Goal: Find contact information: Find contact information

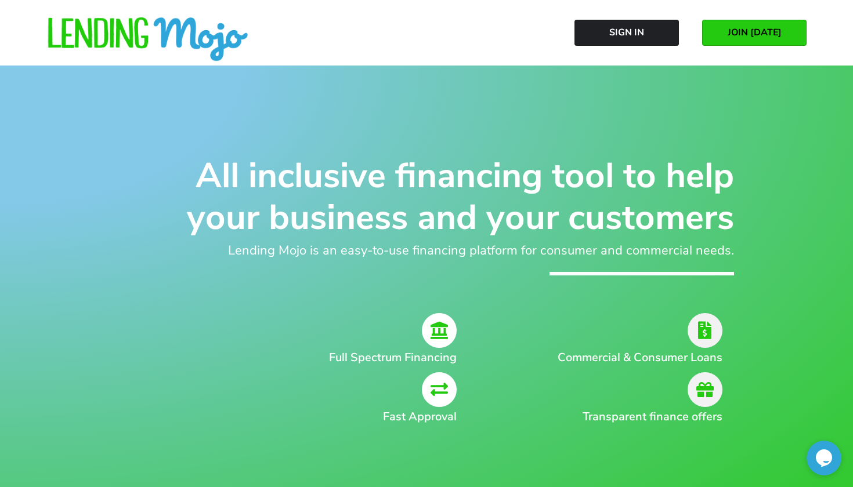
click at [728, 39] on link "JOIN [DATE]" at bounding box center [754, 33] width 104 height 26
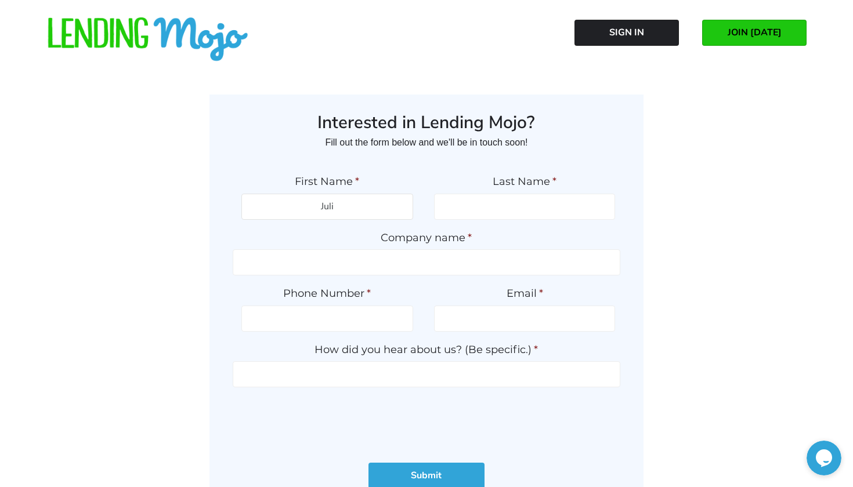
type input "Julio"
